Goal: Navigation & Orientation: Find specific page/section

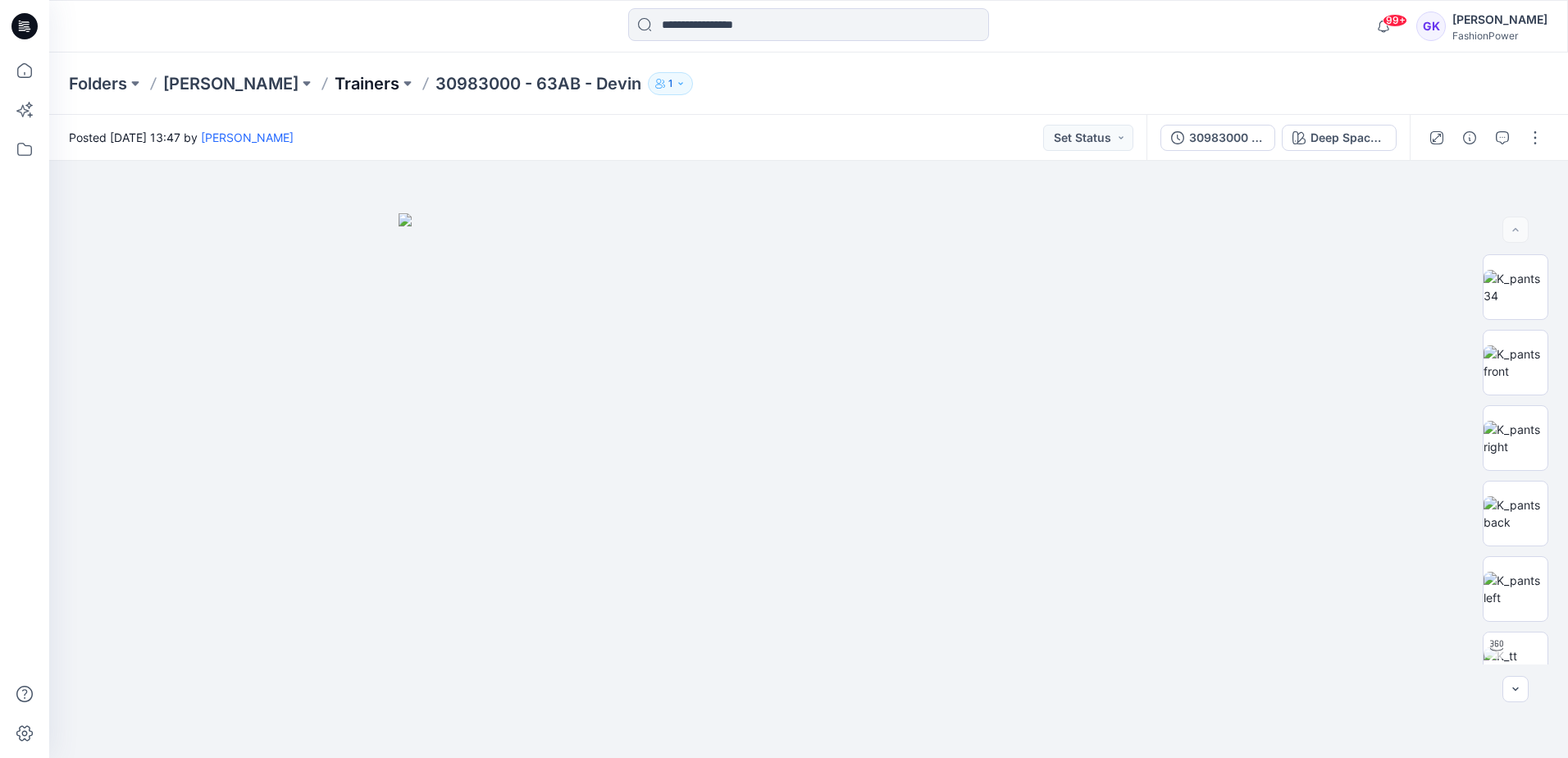
click at [334, 81] on p "Trainers" at bounding box center [367, 83] width 65 height 23
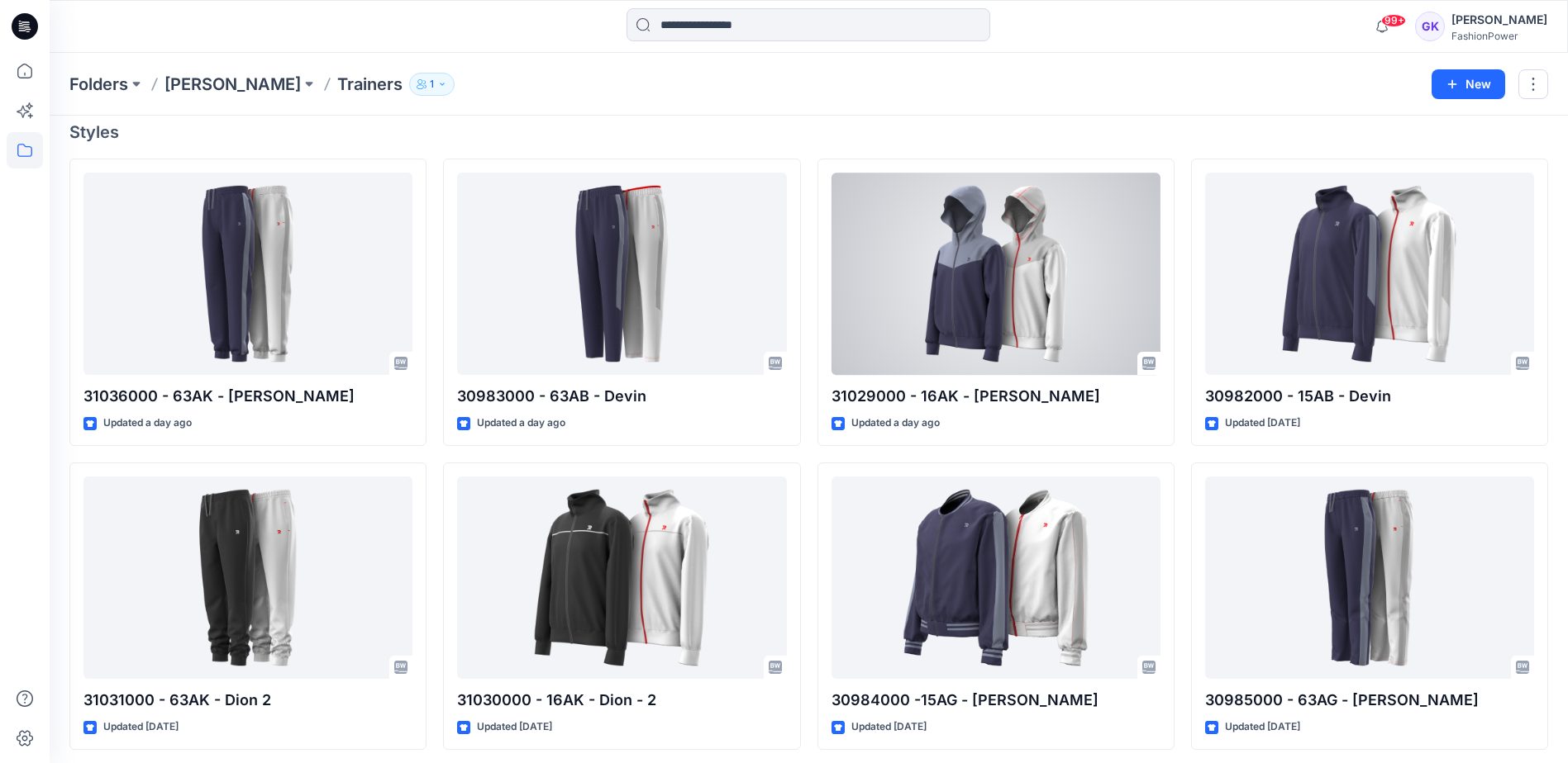
scroll to position [149, 0]
